Goal: Check status: Check status

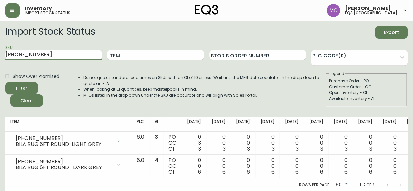
drag, startPoint x: 53, startPoint y: 54, endPoint x: 0, endPoint y: 39, distance: 55.0
click at [0, 39] on main "Import Stock Status Export SKU [PHONE_NUMBER] Item Storis Order Number PLC Code…" at bounding box center [206, 106] width 413 height 171
paste input "[PHONE_NUMBER]"
type input "[PHONE_NUMBER]"
click at [5, 82] on button "Filter" at bounding box center [21, 88] width 33 height 12
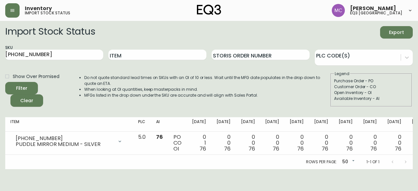
click at [406, 82] on div "Purchase Order - PO" at bounding box center [371, 81] width 74 height 6
drag, startPoint x: 37, startPoint y: 51, endPoint x: 0, endPoint y: 43, distance: 38.0
click at [0, 43] on main "Import Stock Status Export SKU [PHONE_NUMBER] Item Storis Order Number PLC Code…" at bounding box center [209, 95] width 418 height 148
click at [0, 43] on main "Import Stock Status Export SKU Item Storis Order Number PLC Code(s) Show Over P…" at bounding box center [209, 95] width 418 height 148
click at [14, 55] on input "SKU" at bounding box center [54, 55] width 98 height 10
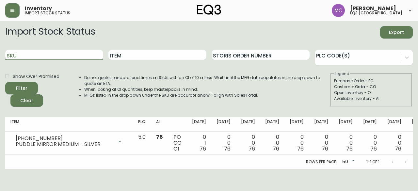
paste input "[PHONE_NUMBER]"
type input "[PHONE_NUMBER]"
click at [5, 82] on button "Filter" at bounding box center [21, 88] width 33 height 12
